Goal: Information Seeking & Learning: Learn about a topic

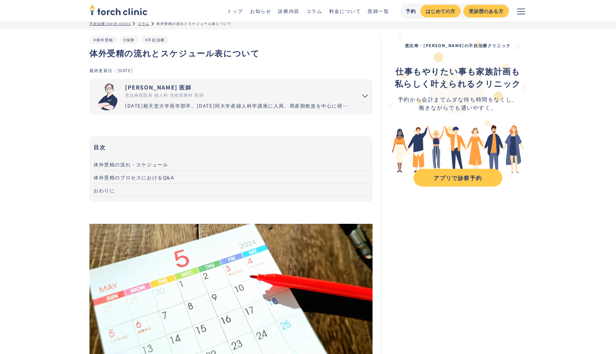
scroll to position [9, 0]
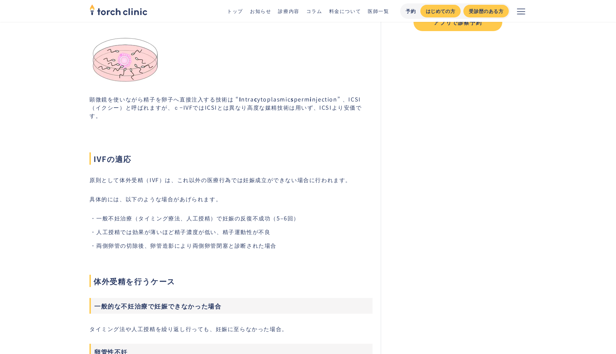
scroll to position [221, 0]
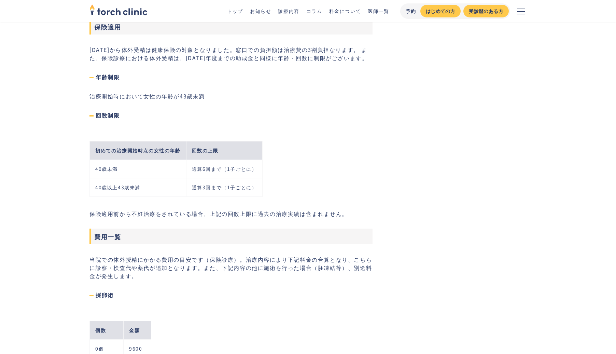
scroll to position [1381, 0]
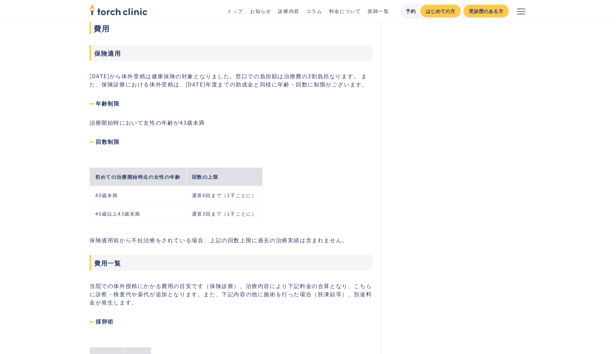
click at [72, 90] on main "不妊治療 torch clinic 診療内容 コラム 体外受精 体外受精 #不妊症 #体外受精 最終更新日： 2025-08-18 医師 医師 torch c…" at bounding box center [308, 296] width 616 height 3311
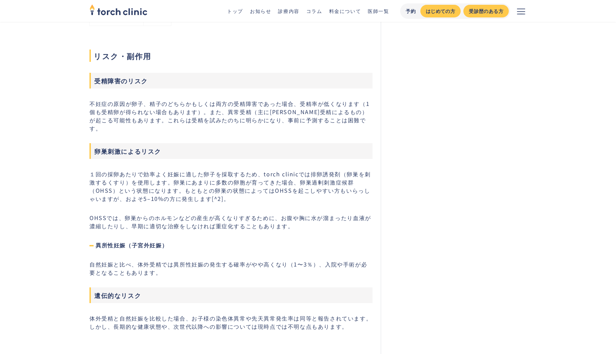
scroll to position [2201, 0]
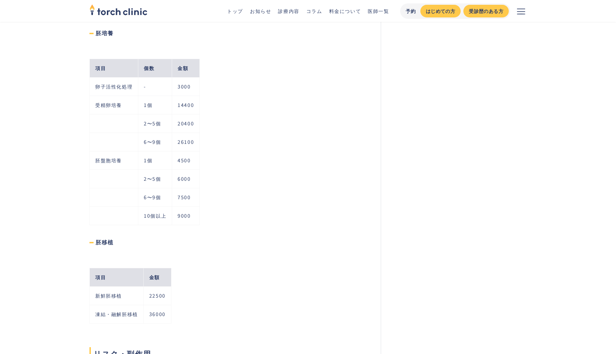
scroll to position [1885, 0]
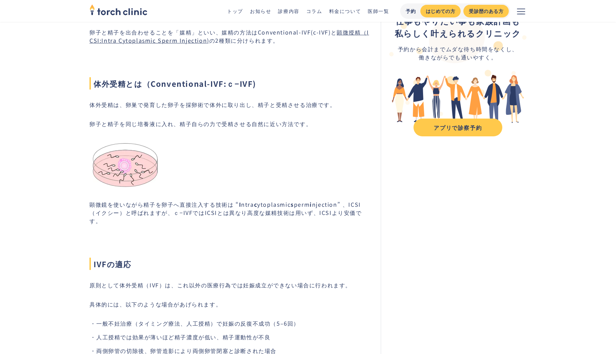
scroll to position [0, 0]
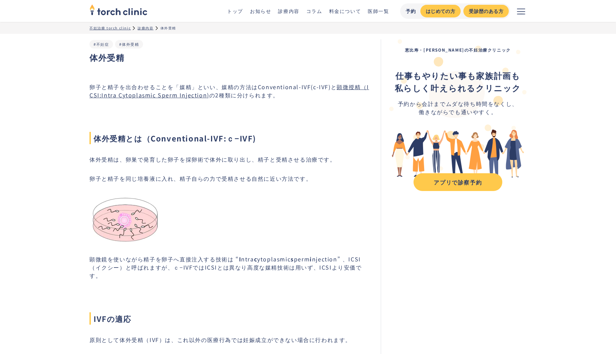
click at [95, 97] on link "顕微授精（ICSI:Intra Cytoplasmic Sperm Injection)" at bounding box center [229, 91] width 280 height 16
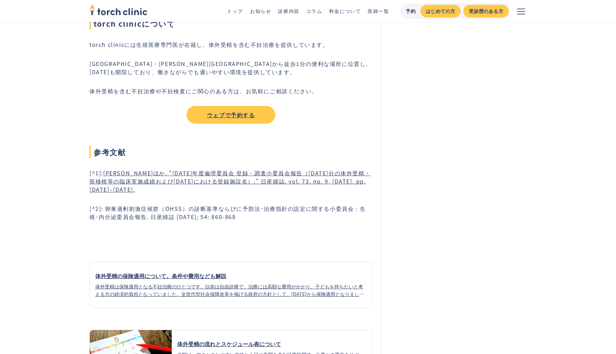
scroll to position [2636, 0]
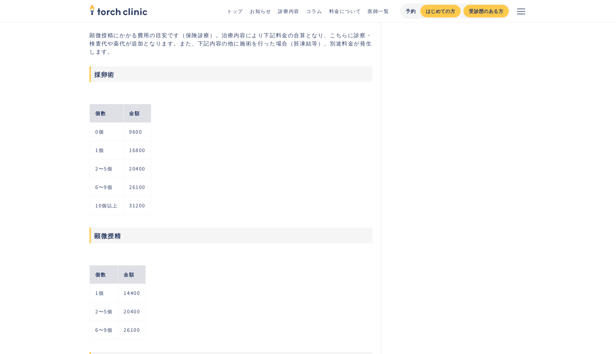
scroll to position [1698, 0]
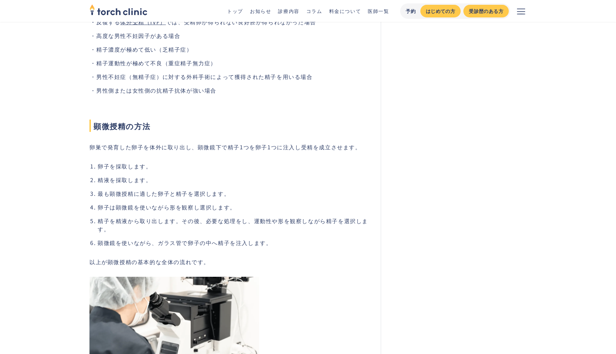
scroll to position [463, 0]
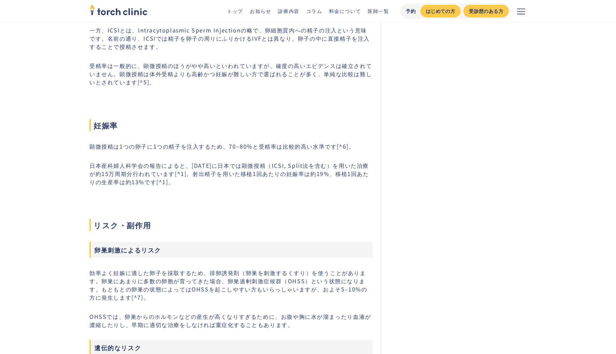
scroll to position [1097, 0]
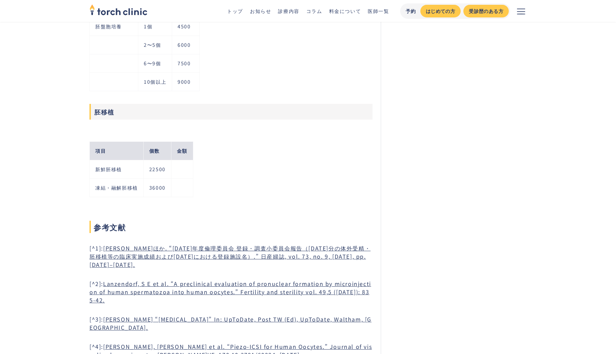
scroll to position [2163, 0]
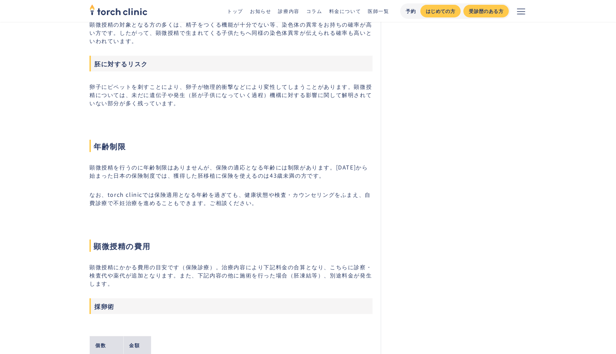
scroll to position [1463, 0]
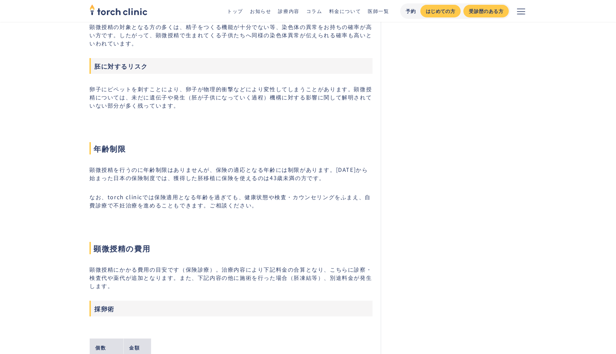
click at [269, 310] on h3 "採卵術" at bounding box center [230, 309] width 283 height 16
copy p "下記内容の他に施術を行った場合（胚凍結等"
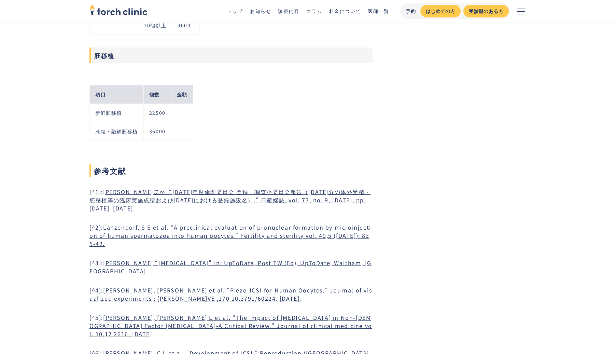
scroll to position [2145, 0]
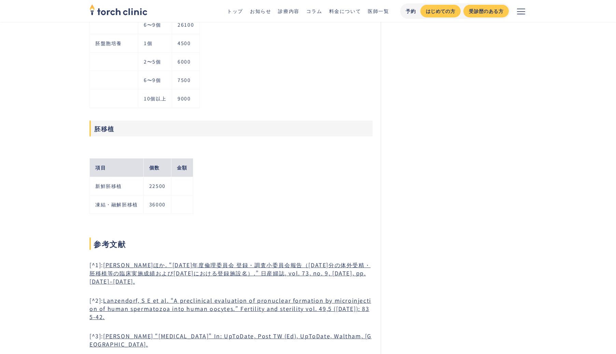
click at [102, 42] on td "胚盤胞培養" at bounding box center [114, 43] width 48 height 18
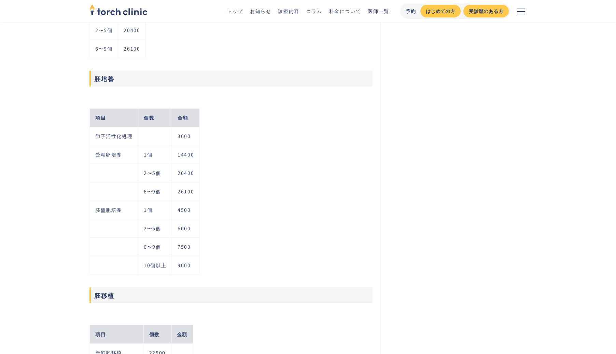
scroll to position [2107, 0]
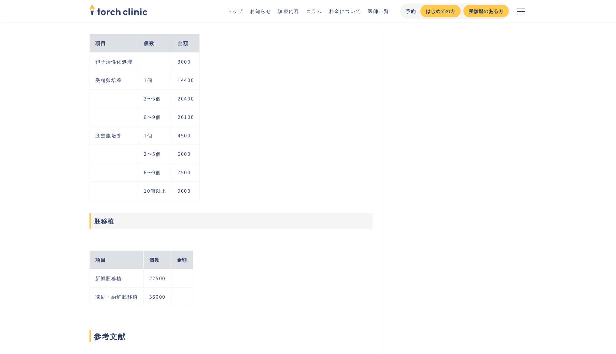
scroll to position [2043, 0]
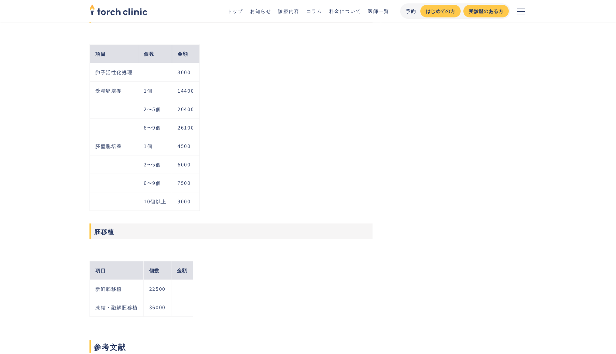
click at [117, 69] on td "卵子活性化処理" at bounding box center [114, 72] width 48 height 18
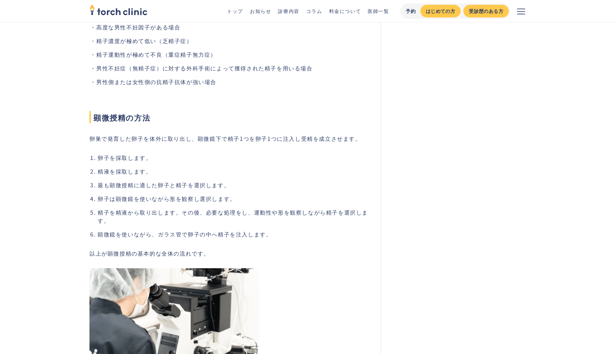
scroll to position [0, 0]
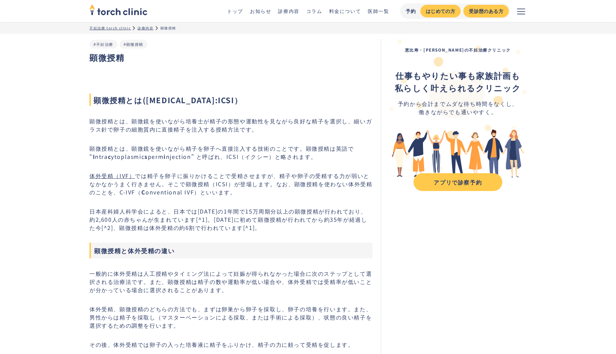
click at [346, 12] on link "料金について" at bounding box center [345, 11] width 32 height 7
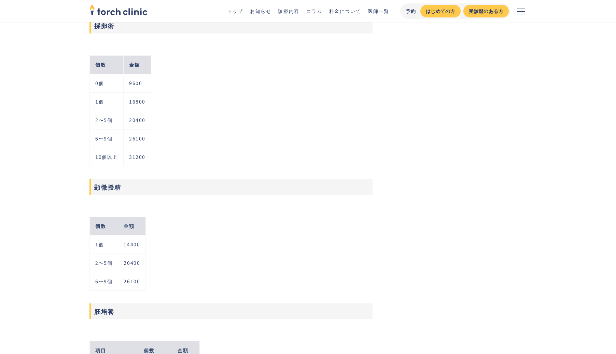
scroll to position [1746, 0]
copy div "採卵術 個数 金額 0個 9600 1個 16800 2〜5個 20400 6〜9個 26100 10個以上 31200"
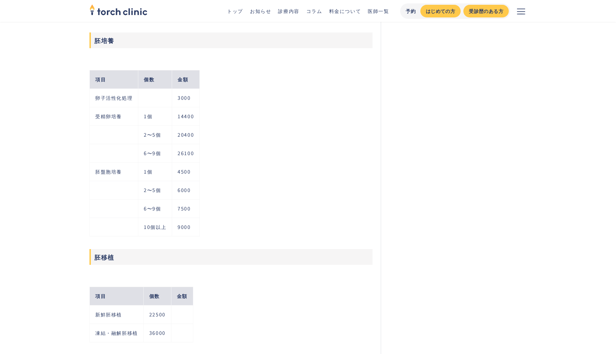
scroll to position [2018, 0]
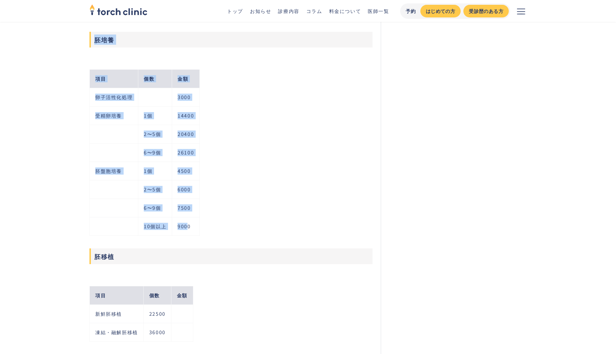
copy div "胚培養 項目 個数 金額 卵子活性化処理 3000 受精卵培養 1個 14400 2〜5個 20400 6〜9個 26100 胚盤胞培養 1個 4500 2〜…"
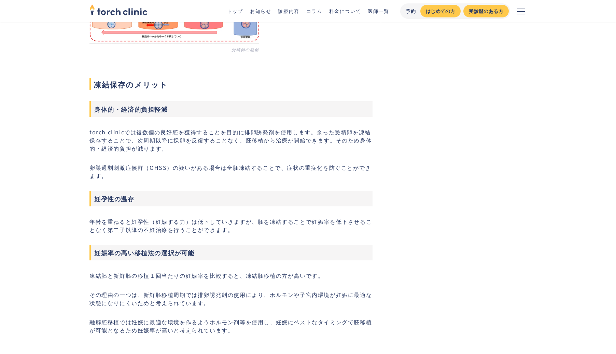
scroll to position [569, 0]
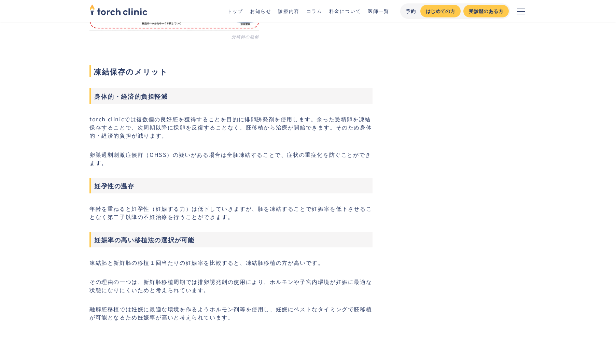
click at [74, 89] on main "不妊治療 torch clinic 診療内容 コラム 胚凍結 胚凍結 #顕微授精 #体外受精 #胚凍結 最終更新日： 2025-05-22 医師 医師 tor…" at bounding box center [308, 321] width 616 height 1736
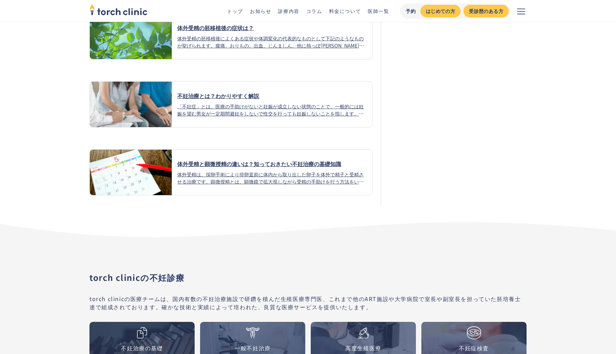
scroll to position [1309, 0]
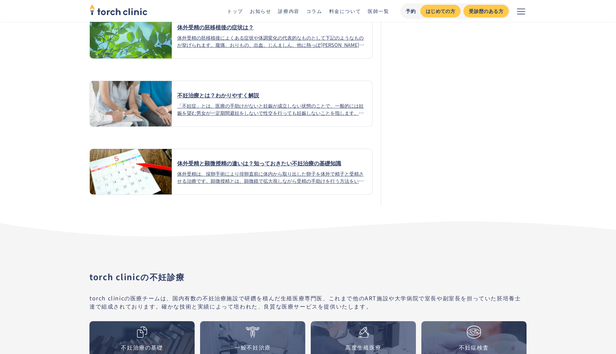
click at [195, 166] on div "体外受精と顕微授精の違いは？知っておきたい不妊治療の基礎知識" at bounding box center [272, 163] width 190 height 8
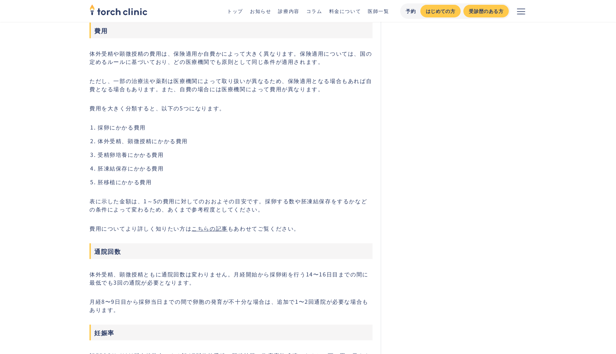
scroll to position [1822, 0]
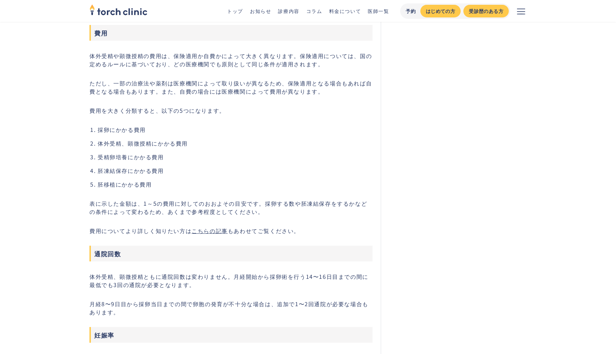
click at [205, 235] on link "こちらの記事" at bounding box center [210, 230] width 36 height 8
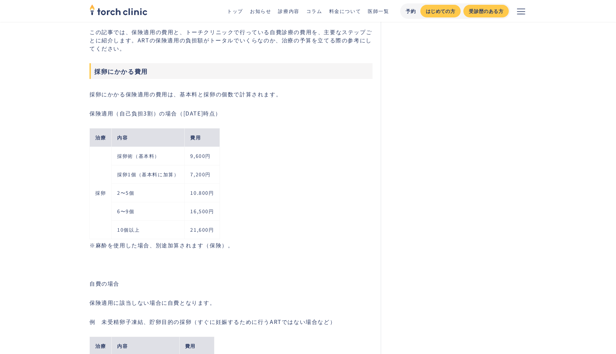
scroll to position [1341, 0]
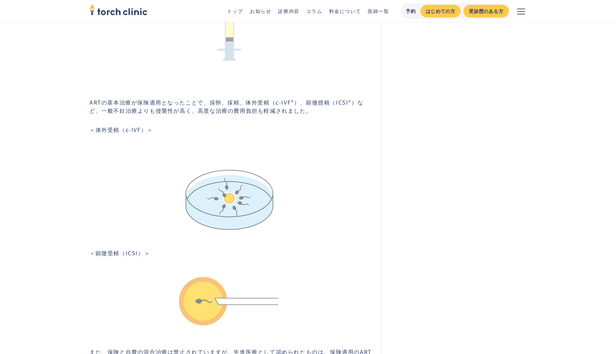
scroll to position [0, 0]
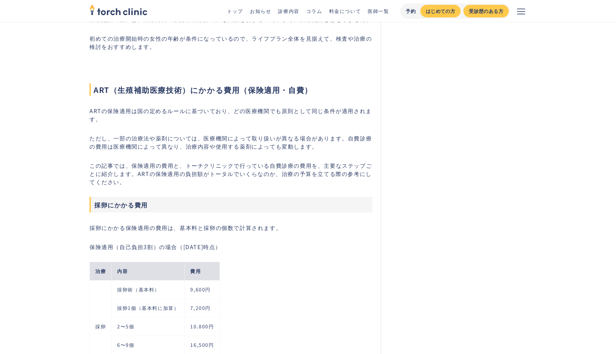
scroll to position [1206, 0]
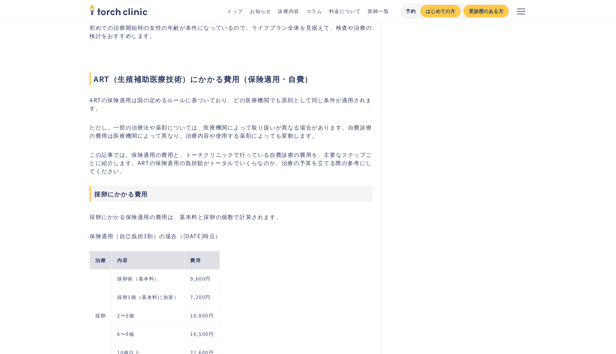
scroll to position [1218, 0]
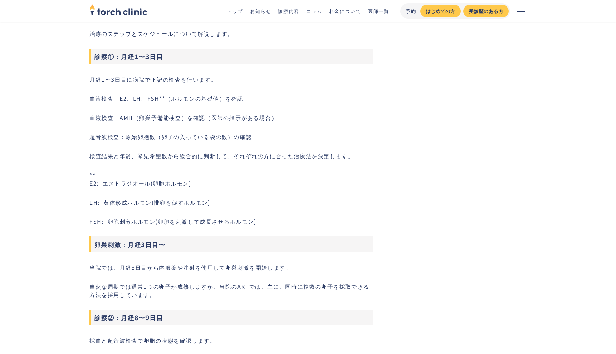
scroll to position [3967, 0]
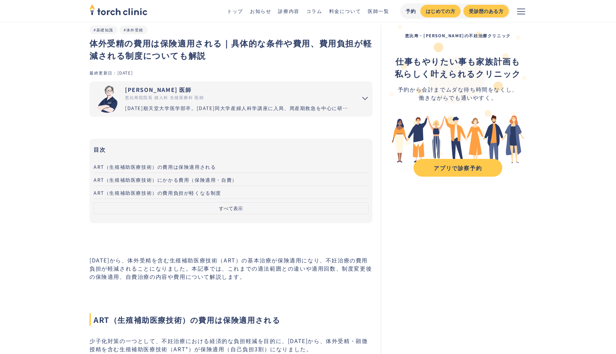
scroll to position [19, 0]
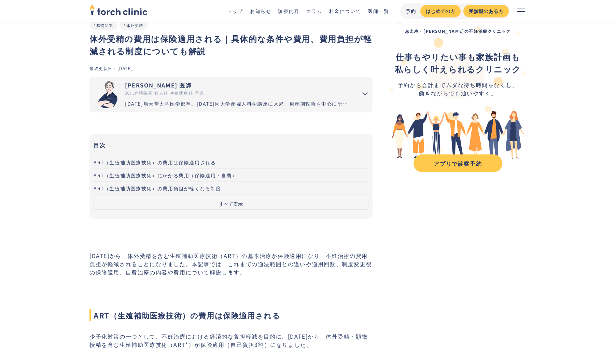
click at [317, 10] on link "コラム" at bounding box center [314, 11] width 16 height 7
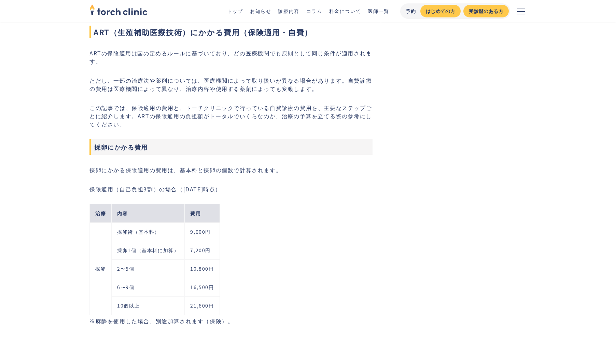
scroll to position [1356, 0]
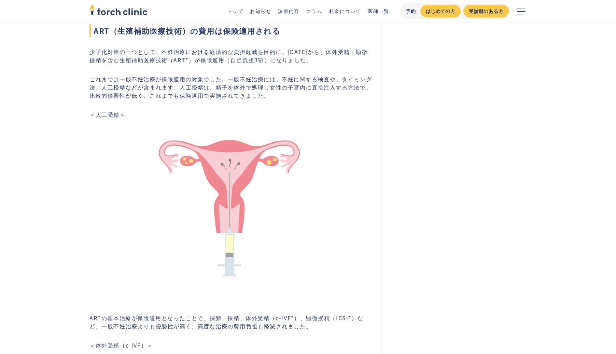
scroll to position [0, 0]
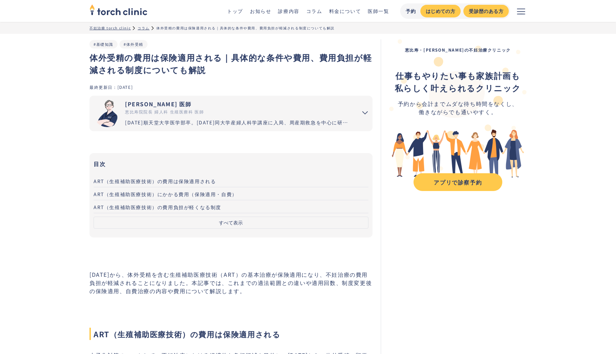
click at [105, 233] on nav "目次 ART（生殖補助医療技術）の費用は保険適用される ART（生殖補助医療技術）にかかる費用（保険適用・自費） ART（生殖補助医療技術）の費用負担が軽くな…" at bounding box center [230, 195] width 283 height 84
click at [103, 225] on button "すべて表示" at bounding box center [231, 223] width 275 height 12
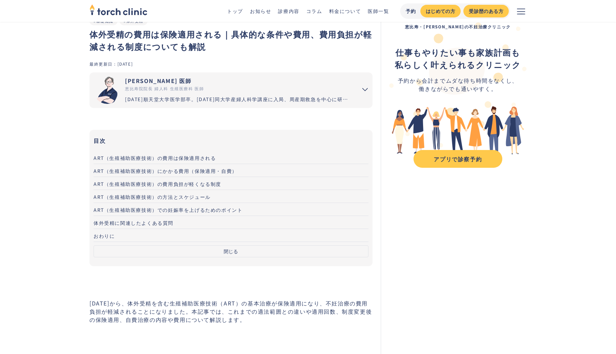
scroll to position [22, 0]
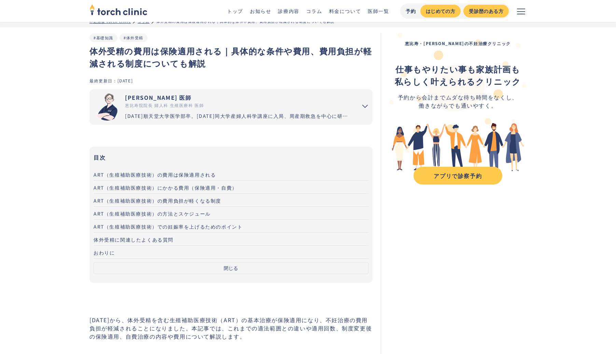
click at [98, 199] on span "ART（生殖補助医療技術）の費用負担が軽くなる制度" at bounding box center [158, 200] width 128 height 7
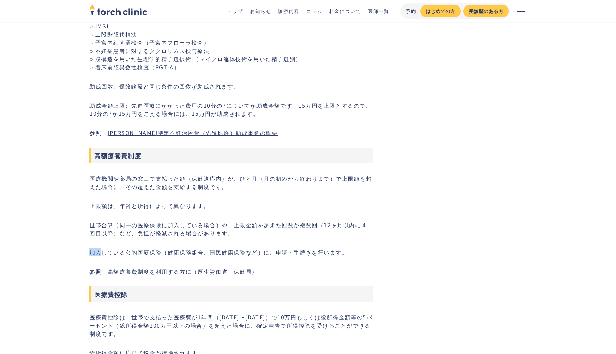
scroll to position [3466, 0]
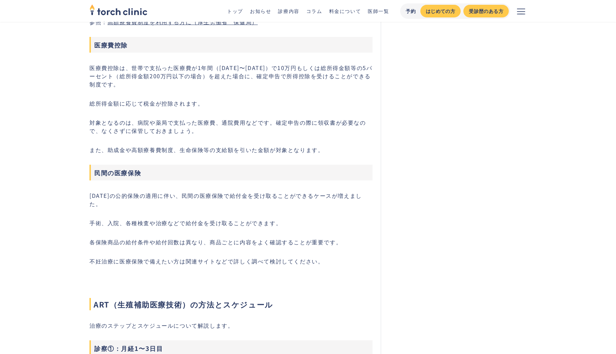
scroll to position [3717, 0]
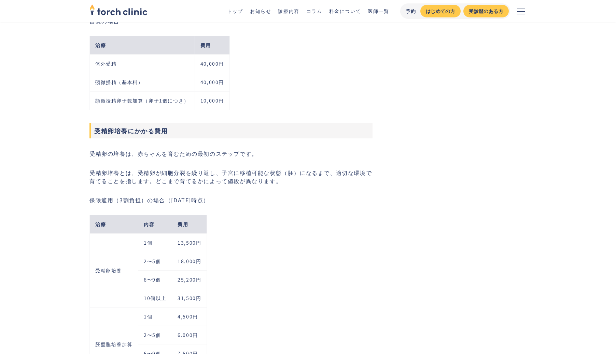
scroll to position [2032, 0]
copy td "受精卵培養"
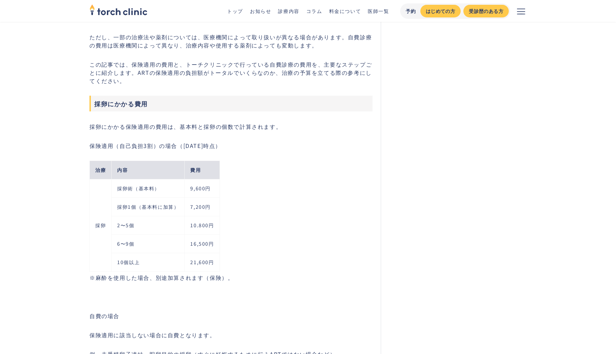
scroll to position [1361, 0]
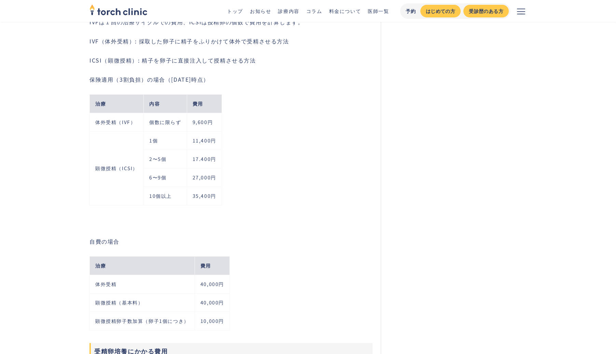
scroll to position [1813, 0]
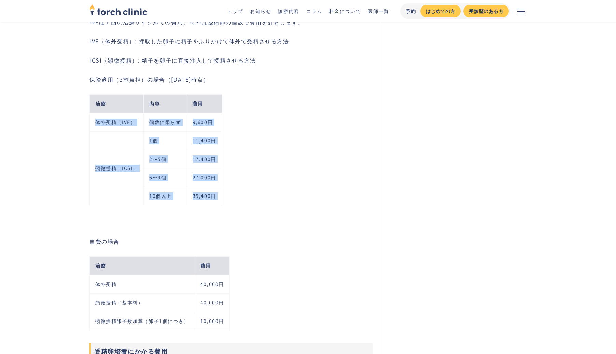
click at [122, 118] on td "体外受精（IVF）" at bounding box center [117, 122] width 54 height 18
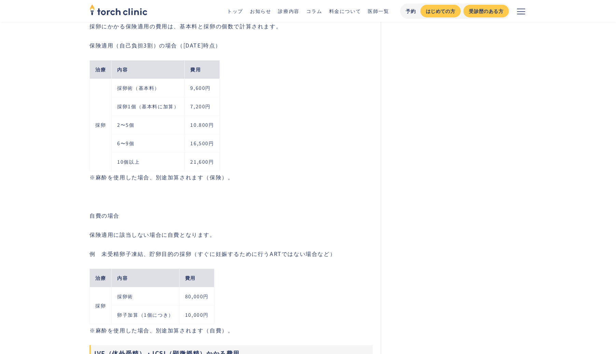
scroll to position [1460, 0]
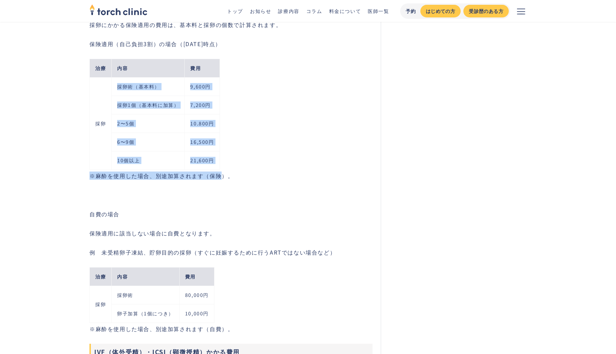
copy div "採卵術（基本料） 9,600円 採卵1個（基本料に加算） 7,200円 2〜5個 10.800円 6〜9個 16,500円 10個以上 21,600円 ※麻酔…"
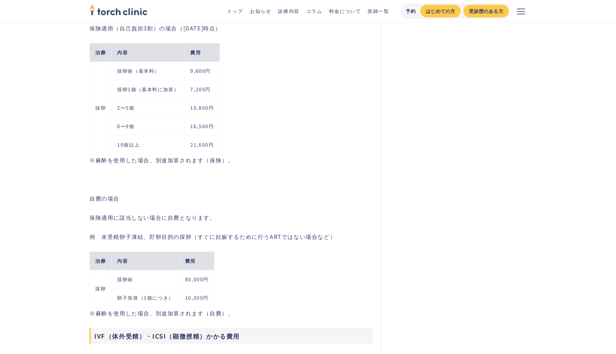
scroll to position [1476, 0]
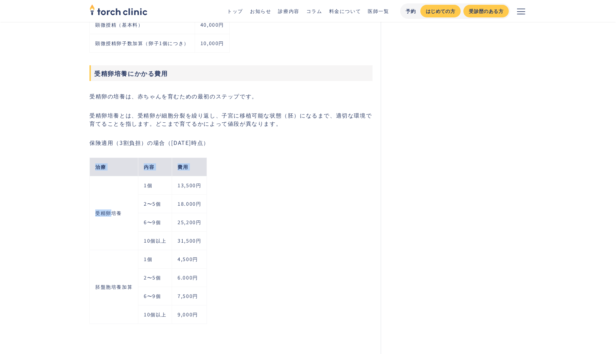
scroll to position [2077, 0]
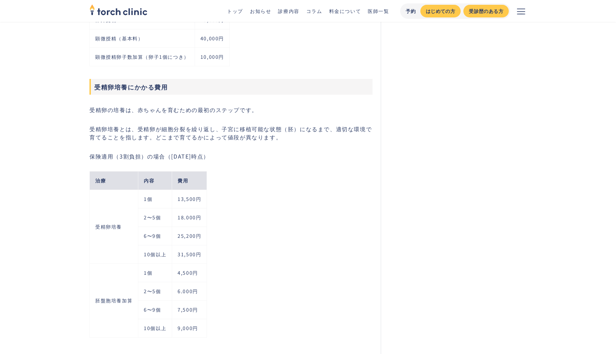
copy table
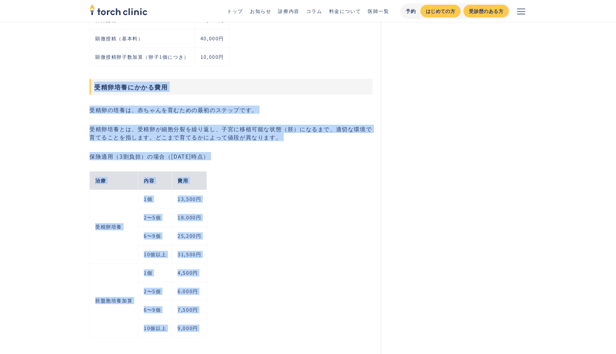
click at [130, 127] on p "受精卵培養とは、受精卵が細胞分裂を繰り返し、子宮に移植可能な状態（胚）になるまで、適切な環境で育てることを指します。どこまで育てるかによって値段が異なります。" at bounding box center [230, 133] width 283 height 16
copy div "受精卵培養にかかる費用 受精卵の培養は、赤ちゃんを育むための最初のステップです。 受精卵培養とは、受精卵が細胞分裂を繰り返し、子宮に移植可能な状態（胚）になる…"
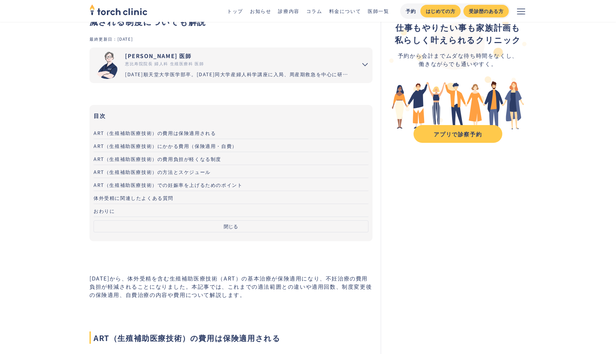
scroll to position [85, 0]
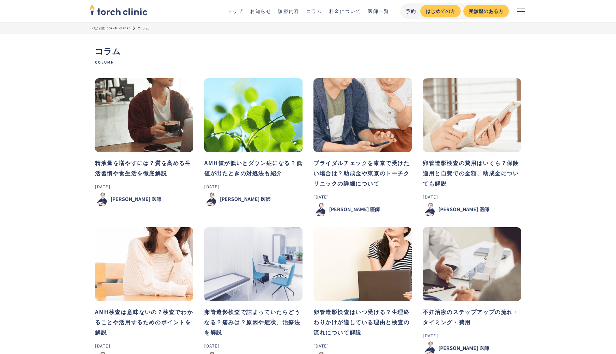
click at [5, 8] on div "トップ お知らせ 診療内容 コラム 料金について 医師一覧 予約 はじめての方 受診歴のある方 当院について 診療内容 料金 【開院日時・アクセス】[GEOG…" at bounding box center [308, 11] width 616 height 22
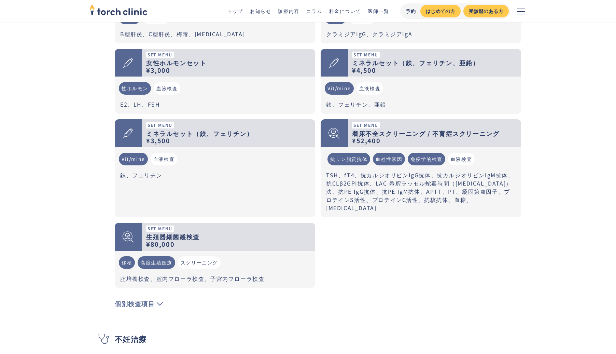
scroll to position [524, 0]
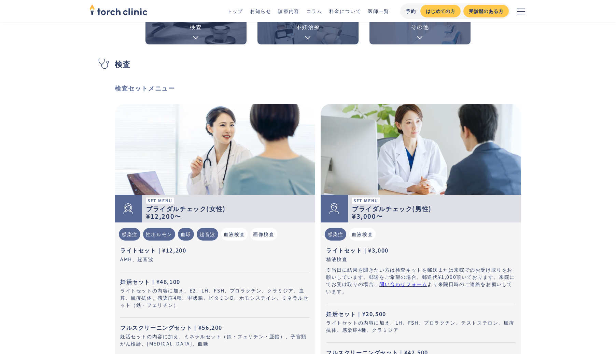
scroll to position [0, 0]
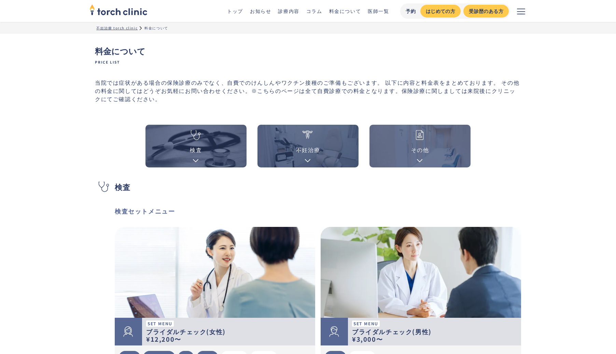
click at [399, 149] on link "その他" at bounding box center [420, 146] width 101 height 43
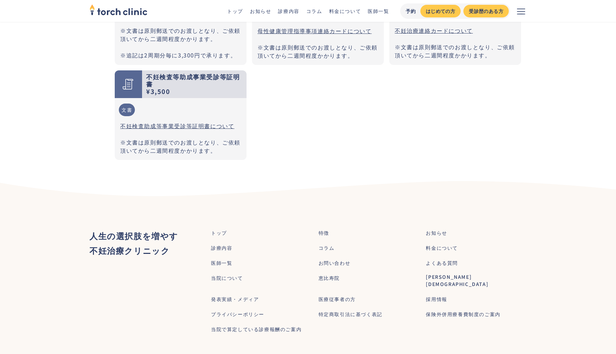
scroll to position [1938, 0]
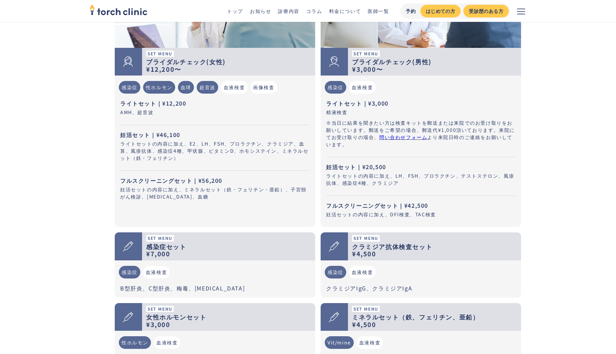
scroll to position [269, 0]
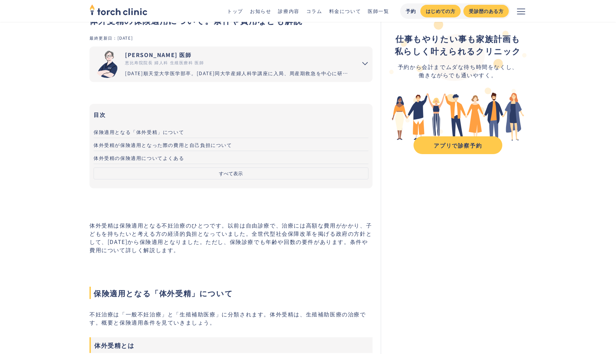
scroll to position [34, 0]
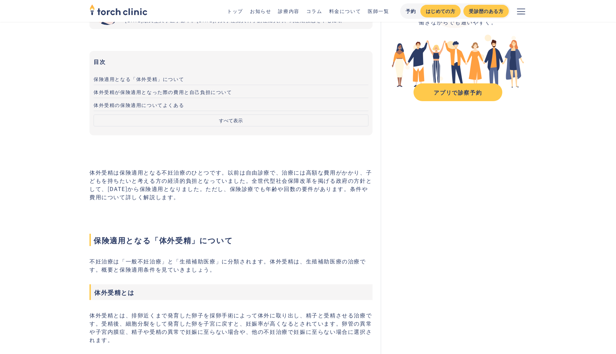
click at [114, 121] on button "すべて表示" at bounding box center [231, 120] width 275 height 12
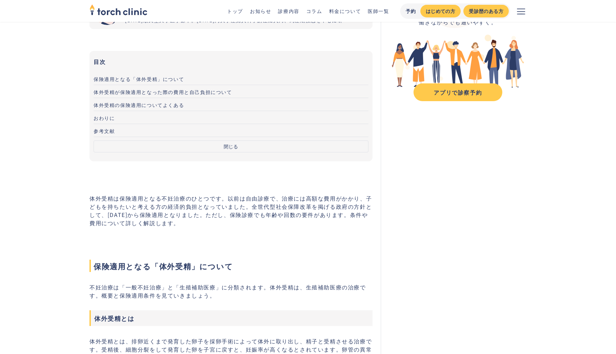
click at [101, 95] on link "体外受精が保険適用となった際の費用と自己負担について" at bounding box center [231, 91] width 275 height 13
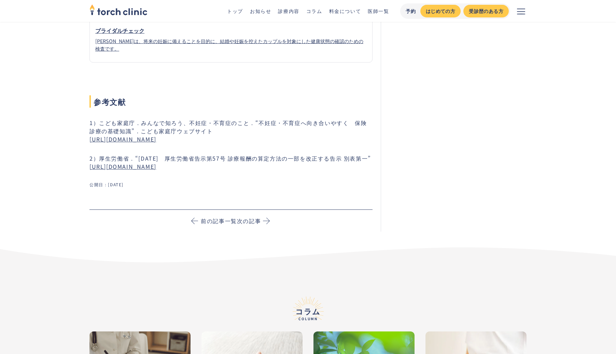
scroll to position [1765, 0]
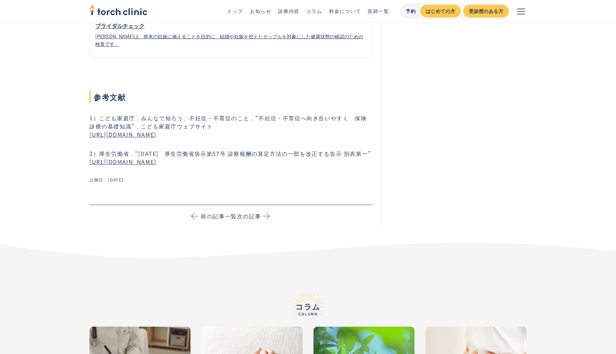
click at [100, 157] on link "[URL][DOMAIN_NAME]" at bounding box center [122, 161] width 67 height 8
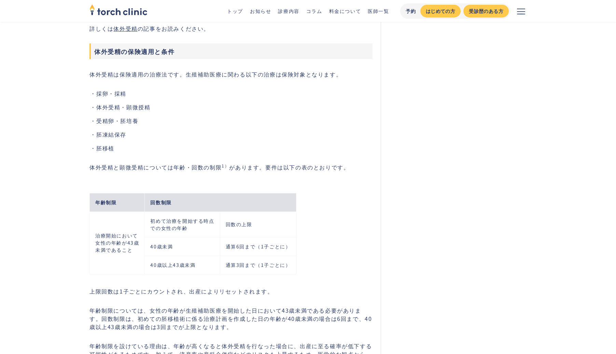
scroll to position [490, 0]
